Goal: Task Accomplishment & Management: Manage account settings

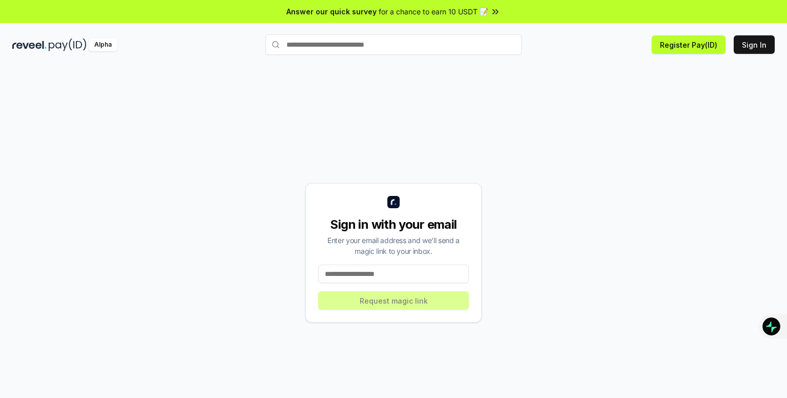
click at [412, 281] on input at bounding box center [393, 273] width 151 height 18
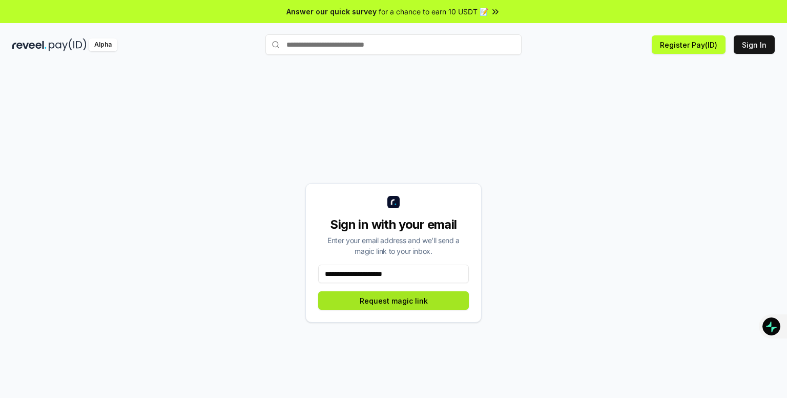
type input "**********"
click at [402, 303] on button "Request magic link" at bounding box center [393, 300] width 151 height 18
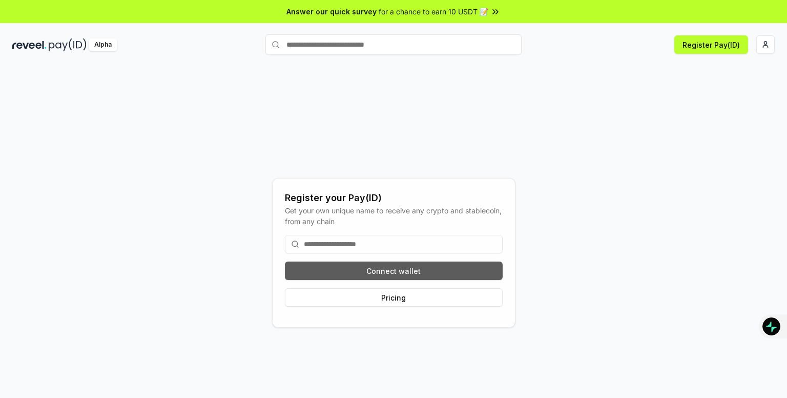
click at [393, 274] on button "Connect wallet" at bounding box center [394, 270] width 218 height 18
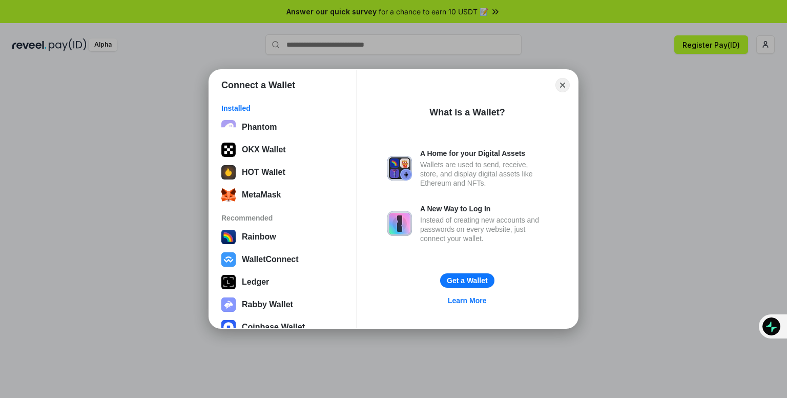
click at [268, 138] on div "Phantom OKX Wallet HOT Wallet MetaMask" at bounding box center [282, 161] width 129 height 88
click at [273, 156] on button "OKX Wallet" at bounding box center [282, 149] width 129 height 20
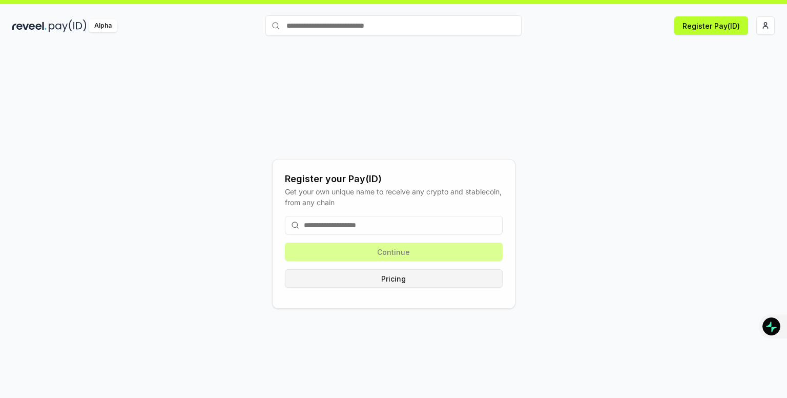
scroll to position [29, 0]
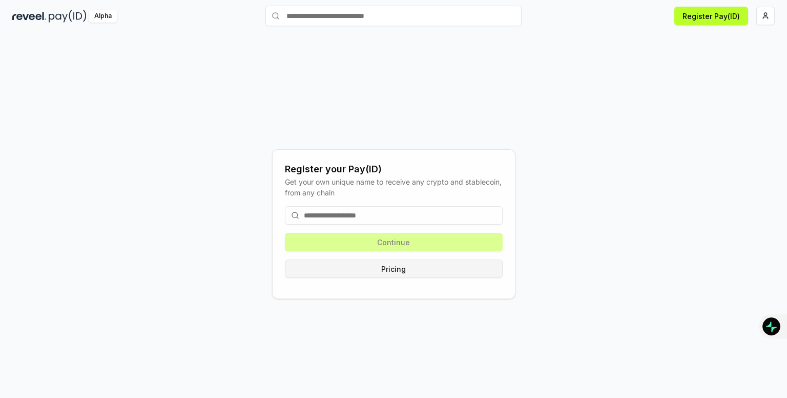
click at [396, 269] on button "Pricing" at bounding box center [394, 268] width 218 height 18
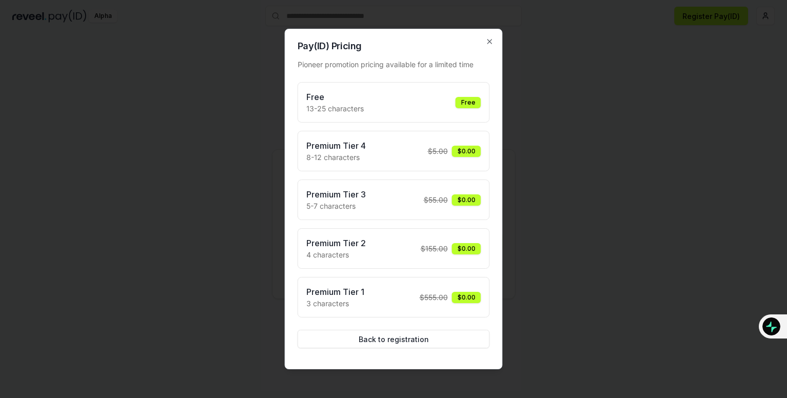
click at [396, 269] on div "Free 13-25 characters Free Premium Tier 4 8-12 characters $ 5.00 $0.00 Premium …" at bounding box center [394, 199] width 192 height 235
click at [474, 103] on div "Free" at bounding box center [469, 102] width 26 height 11
click at [398, 343] on button "Back to registration" at bounding box center [394, 338] width 192 height 18
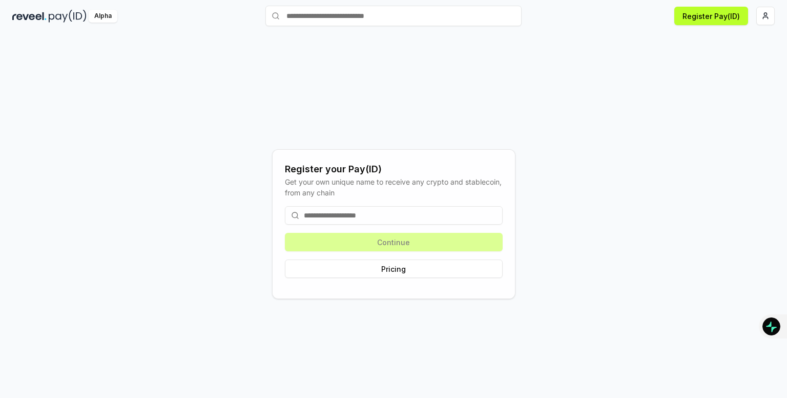
click at [359, 216] on input at bounding box center [394, 215] width 218 height 18
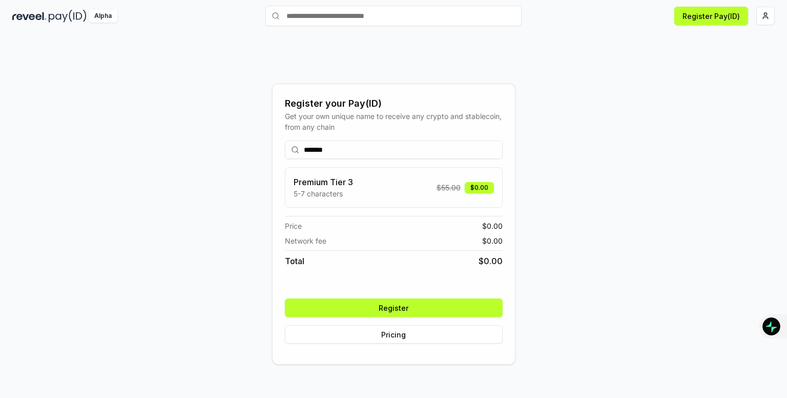
type input "*******"
click at [406, 308] on button "Register" at bounding box center [394, 307] width 218 height 18
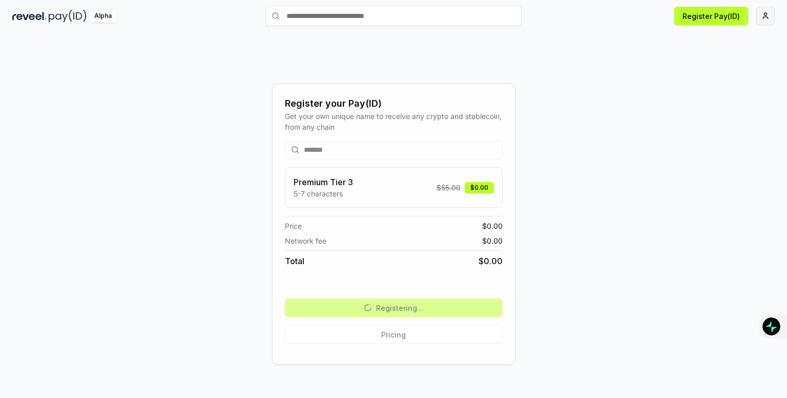
click at [765, 14] on html "Answer our quick survey for a chance to earn 10 USDT 📝 Alpha Register Pay(ID) R…" at bounding box center [393, 199] width 787 height 398
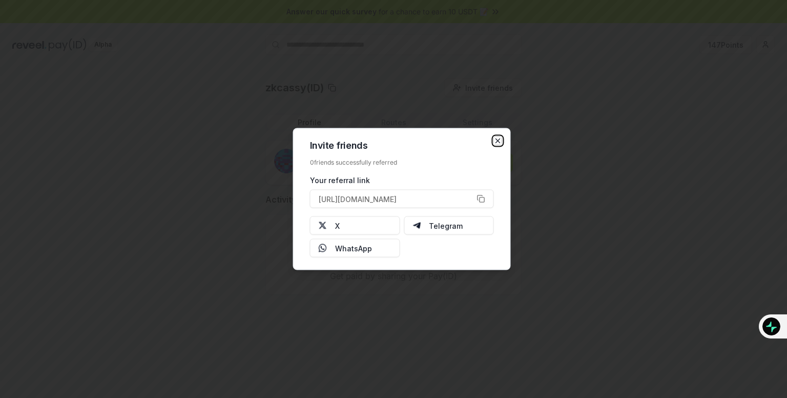
click at [496, 139] on icon "button" at bounding box center [498, 141] width 4 height 4
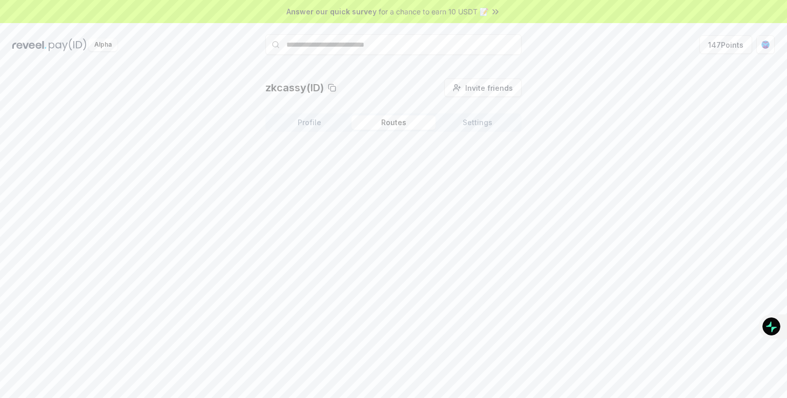
click at [393, 118] on button "Routes" at bounding box center [394, 122] width 84 height 14
click at [479, 121] on button "Settings" at bounding box center [478, 122] width 84 height 14
click at [308, 129] on button "Profile" at bounding box center [309, 122] width 84 height 14
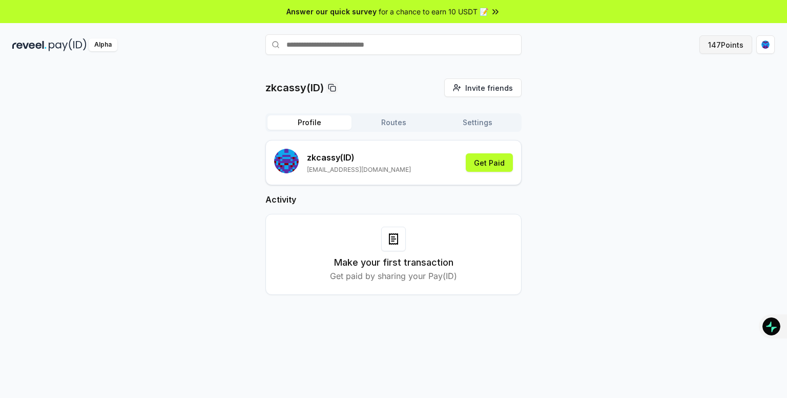
click at [732, 43] on button "147 Points" at bounding box center [725, 44] width 53 height 18
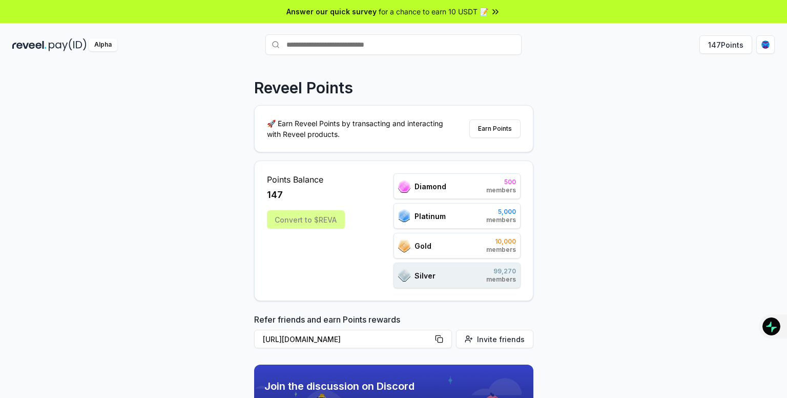
click at [461, 191] on div "Diamond 500 members" at bounding box center [457, 186] width 127 height 26
click at [321, 223] on div "Convert to $REVA" at bounding box center [306, 219] width 78 height 18
click at [497, 129] on button "Earn Points" at bounding box center [494, 128] width 51 height 18
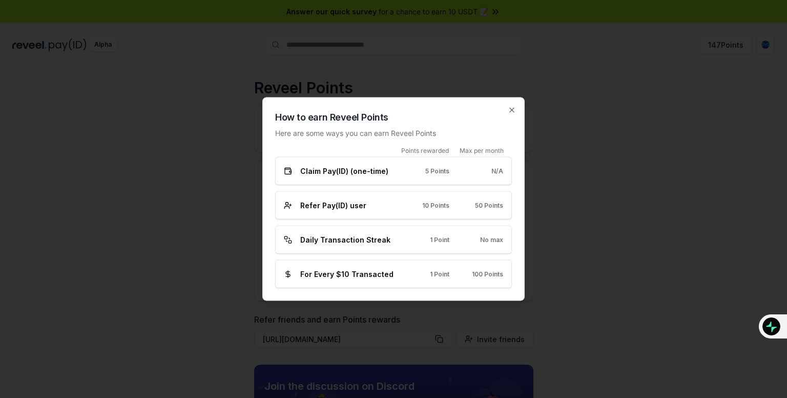
click at [486, 173] on div "N/A" at bounding box center [484, 171] width 37 height 8
click at [444, 236] on span "1 Point" at bounding box center [439, 239] width 19 height 8
click at [512, 110] on icon "button" at bounding box center [512, 110] width 4 height 4
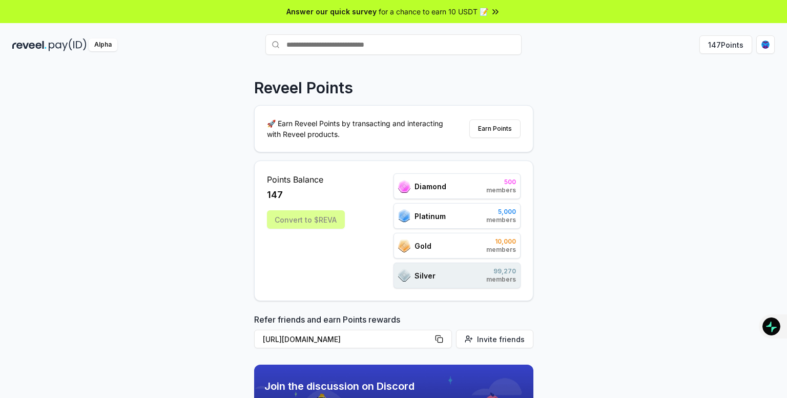
click at [300, 223] on div "Convert to $REVA" at bounding box center [306, 219] width 78 height 18
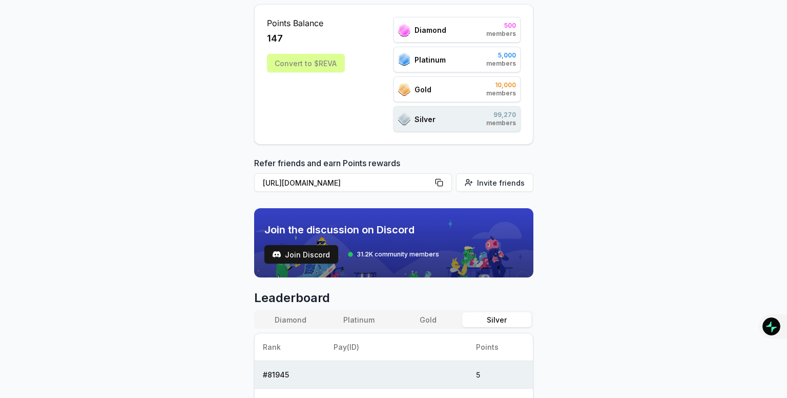
scroll to position [102, 0]
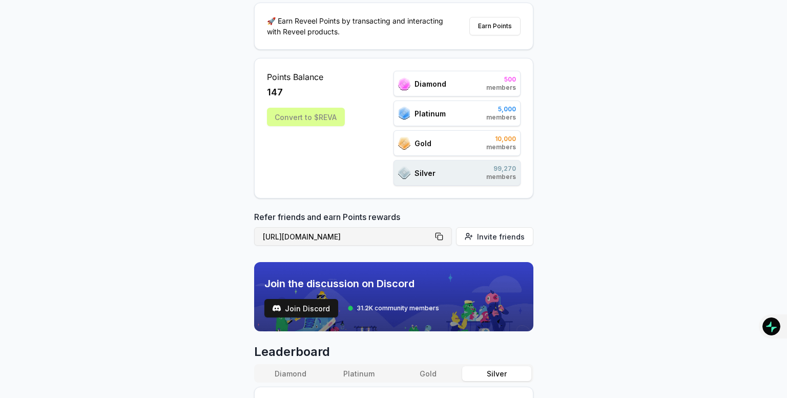
click at [446, 234] on button "[URL][DOMAIN_NAME]" at bounding box center [353, 236] width 198 height 18
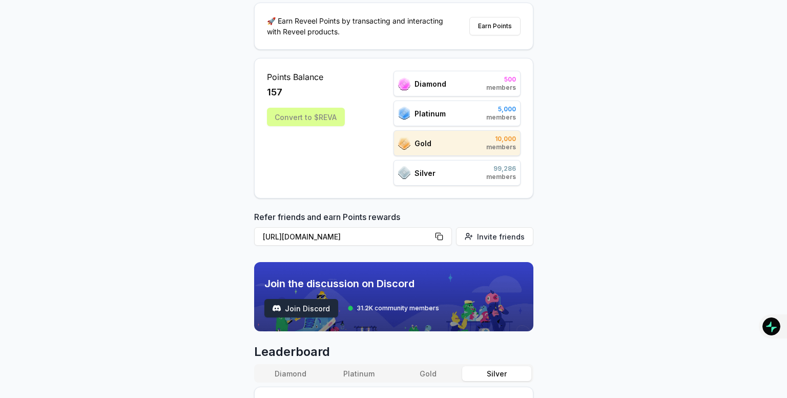
click at [293, 303] on span "Join Discord" at bounding box center [307, 308] width 45 height 11
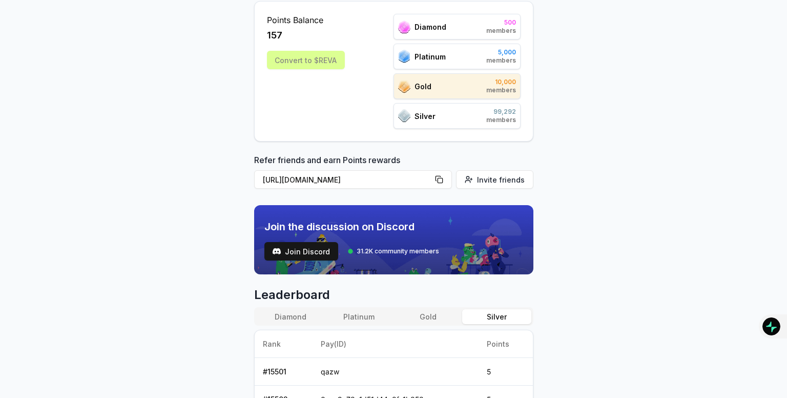
scroll to position [154, 0]
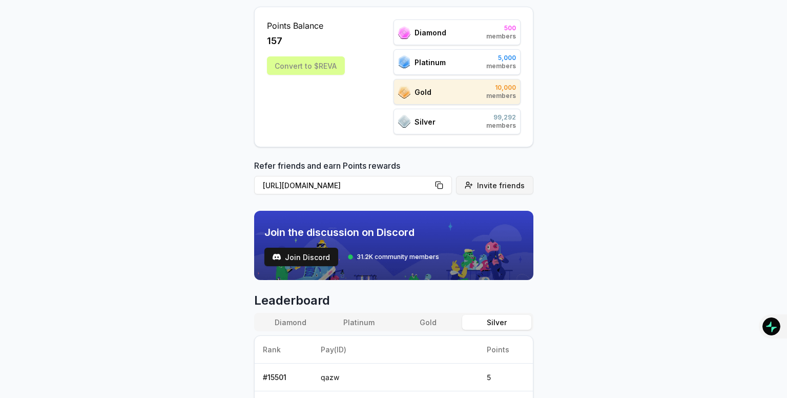
click at [487, 180] on span "Invite friends" at bounding box center [501, 185] width 48 height 11
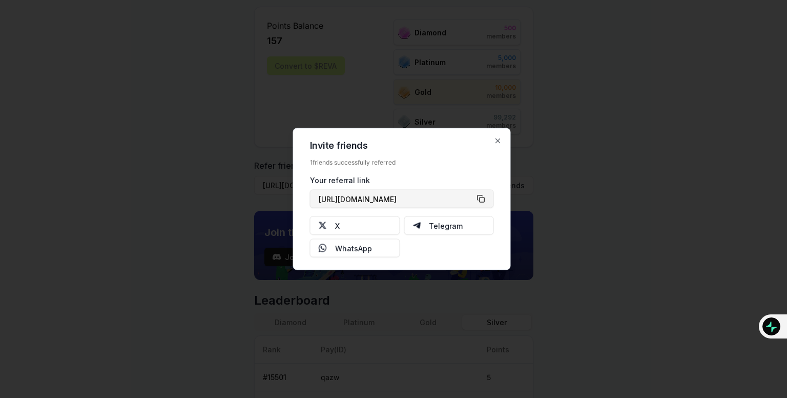
click at [481, 201] on button "[URL][DOMAIN_NAME]" at bounding box center [402, 199] width 184 height 18
click at [630, 166] on div at bounding box center [393, 199] width 787 height 398
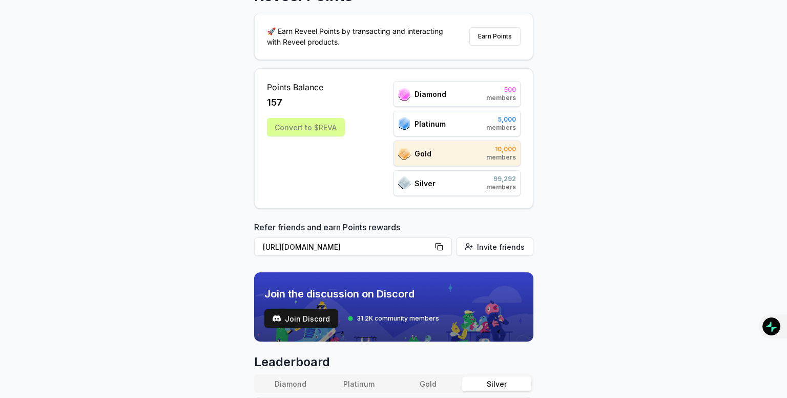
scroll to position [0, 0]
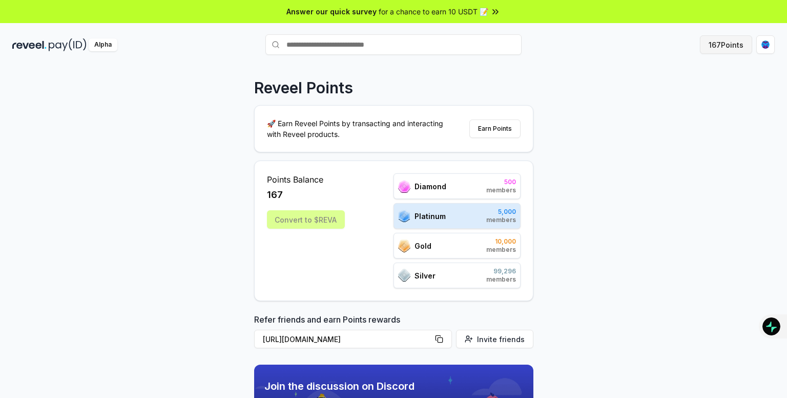
click at [719, 44] on button "167 Points" at bounding box center [726, 44] width 52 height 18
